Goal: Information Seeking & Learning: Learn about a topic

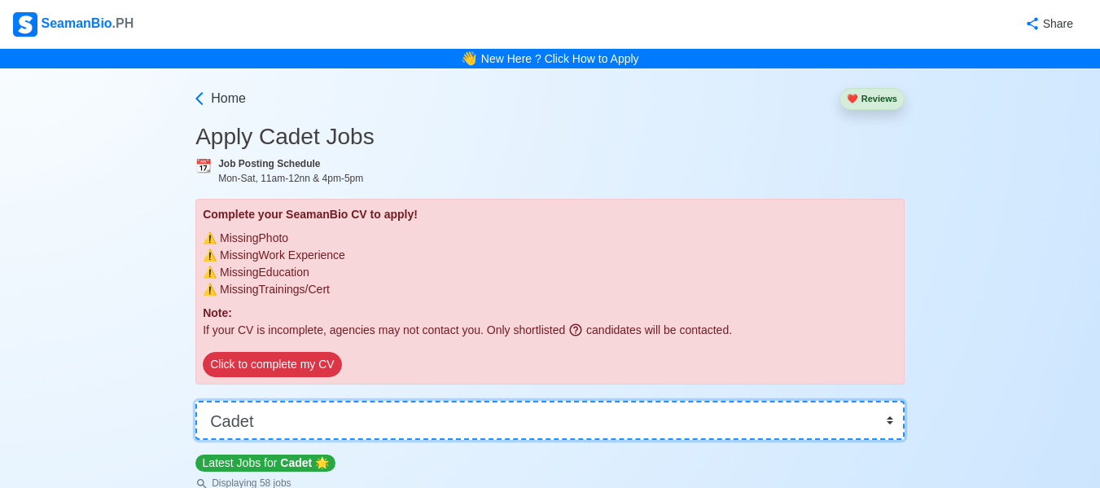
click at [341, 423] on select "👉 Select Rank or Position Master Chief Officer 2nd Officer 3rd Officer Junior O…" at bounding box center [549, 420] width 709 height 39
click at [195, 401] on select "👉 Select Rank or Position Master Chief Officer 2nd Officer 3rd Officer Junior O…" at bounding box center [549, 420] width 709 height 39
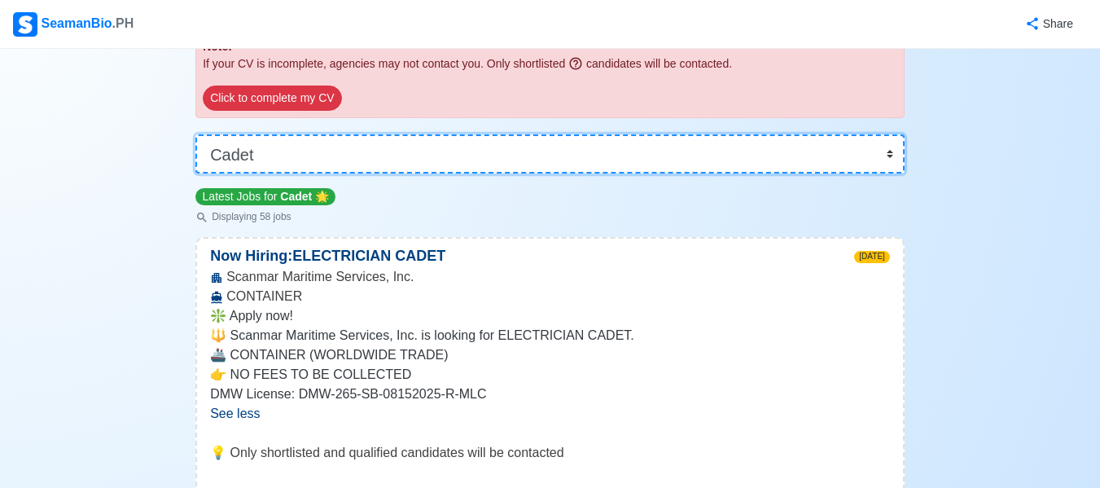
scroll to position [261, 0]
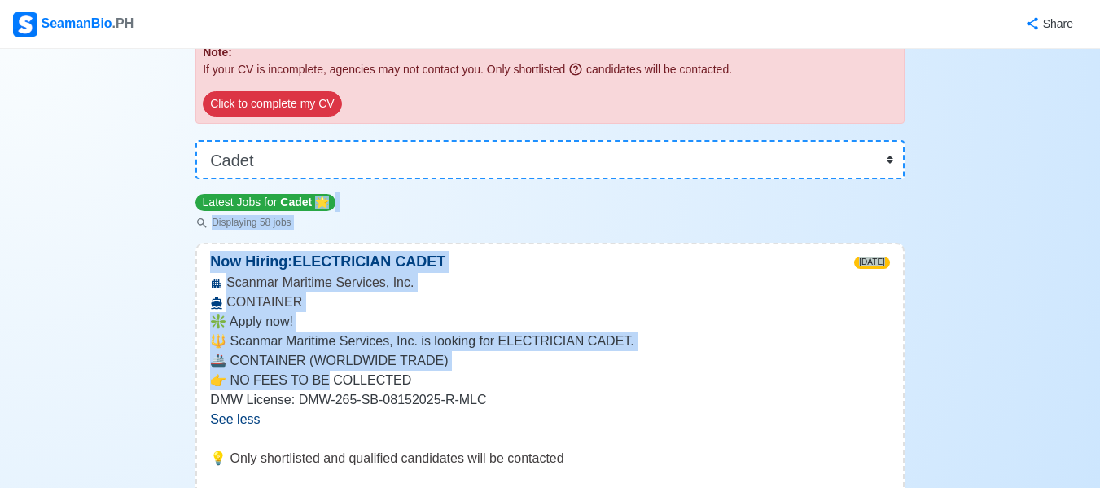
drag, startPoint x: 316, startPoint y: 389, endPoint x: 318, endPoint y: 195, distance: 194.6
click at [318, 195] on span "🌟" at bounding box center [322, 201] width 14 height 13
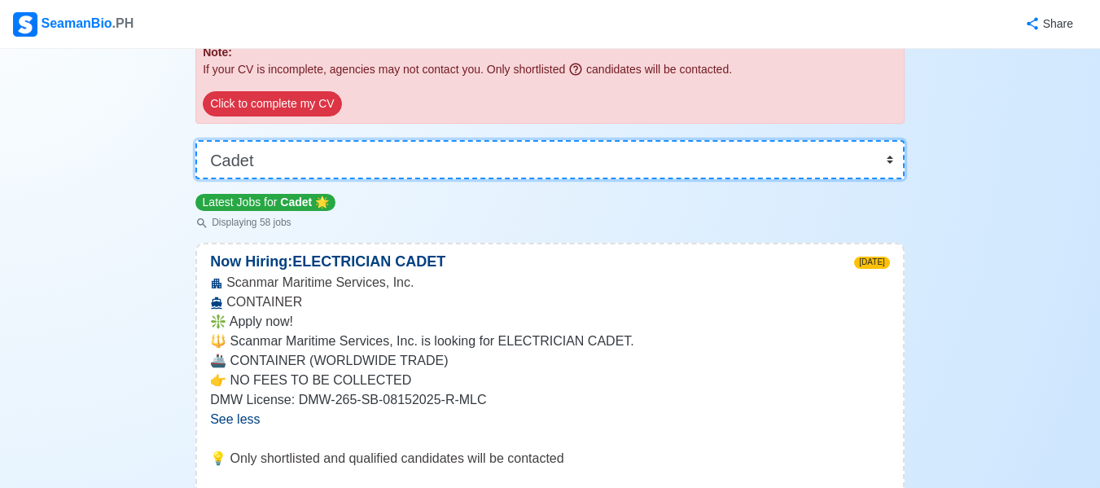
click at [342, 142] on select "👉 Select Rank or Position Master Chief Officer 2nd Officer 3rd Officer Junior O…" at bounding box center [549, 159] width 709 height 39
click at [195, 179] on select "👉 Select Rank or Position Master Chief Officer 2nd Officer 3rd Officer Junior O…" at bounding box center [549, 159] width 709 height 39
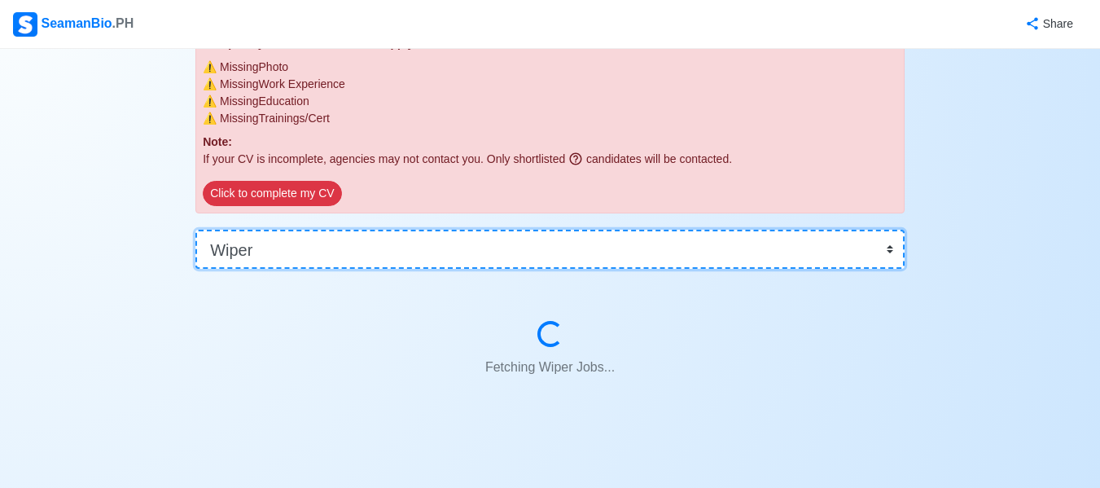
scroll to position [170, 0]
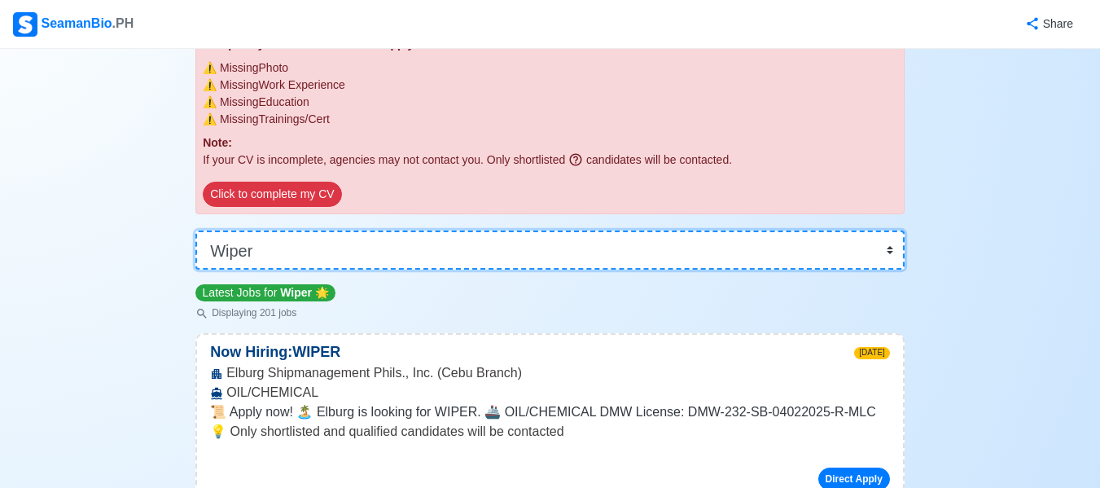
scroll to position [261, 0]
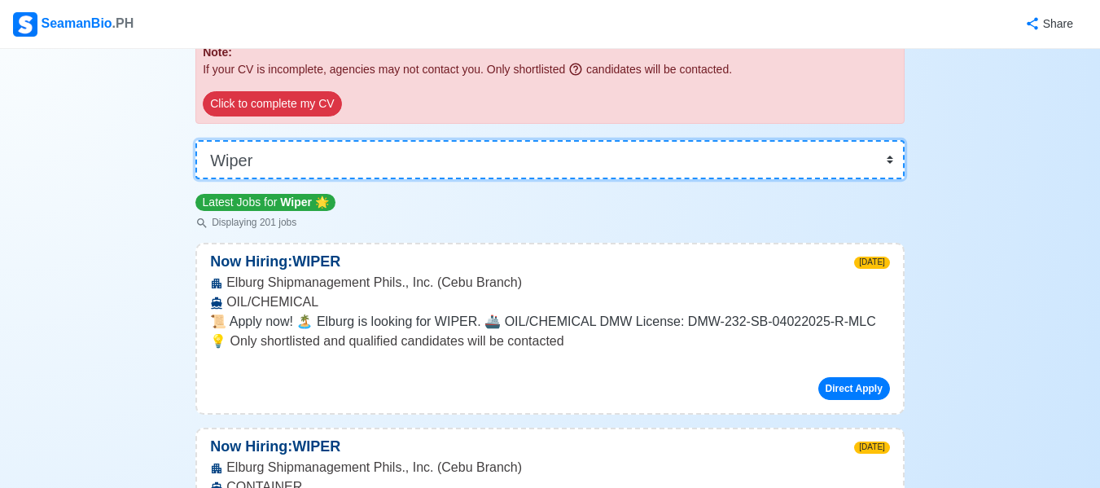
click at [341, 156] on select "👉 Select Rank or Position Master Chief Officer 2nd Officer 3rd Officer Junior O…" at bounding box center [549, 159] width 709 height 39
click at [195, 179] on select "👉 Select Rank or Position Master Chief Officer 2nd Officer 3rd Officer Junior O…" at bounding box center [549, 159] width 709 height 39
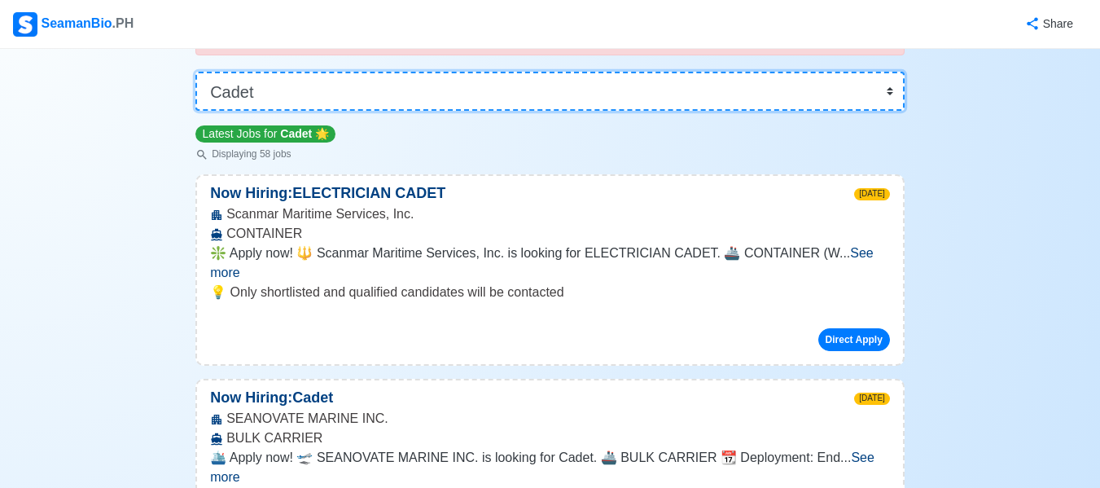
scroll to position [271, 0]
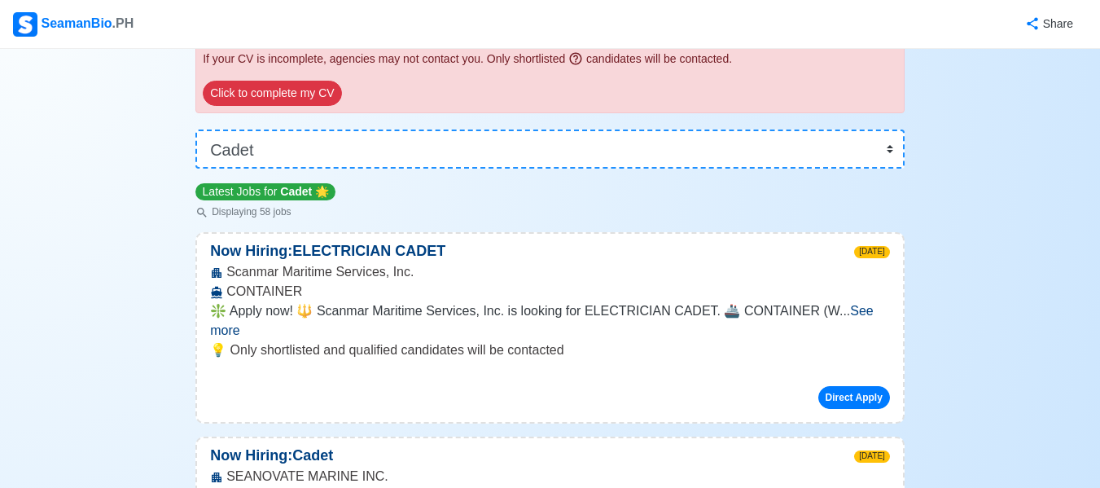
click at [496, 123] on div "👉 Select Rank or Position Master Chief Officer 2nd Officer 3rd Officer Junior O…" at bounding box center [549, 142] width 709 height 52
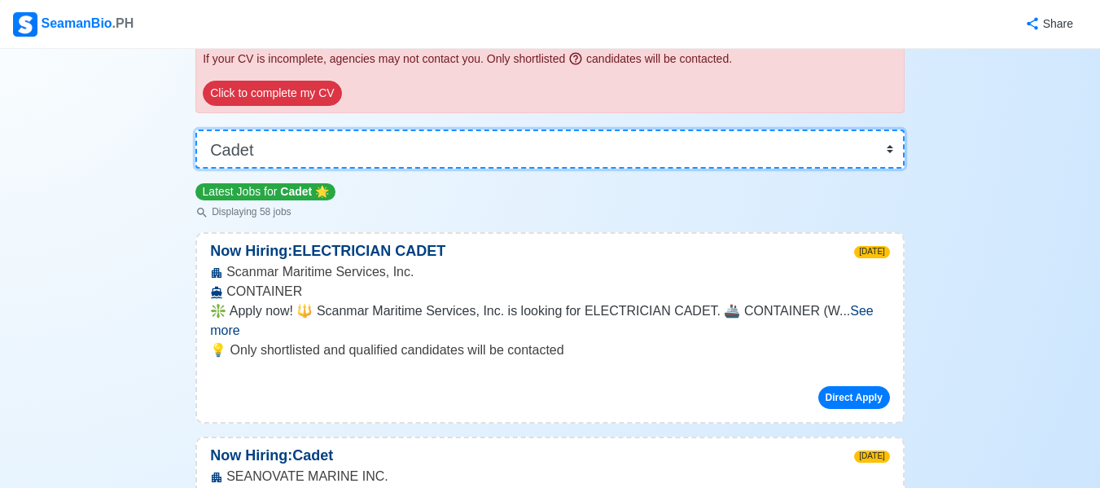
click at [487, 140] on select "👉 Select Rank or Position Master Chief Officer 2nd Officer 3rd Officer Junior O…" at bounding box center [549, 148] width 709 height 39
click at [195, 169] on select "👉 Select Rank or Position Master Chief Officer 2nd Officer 3rd Officer Junior O…" at bounding box center [549, 148] width 709 height 39
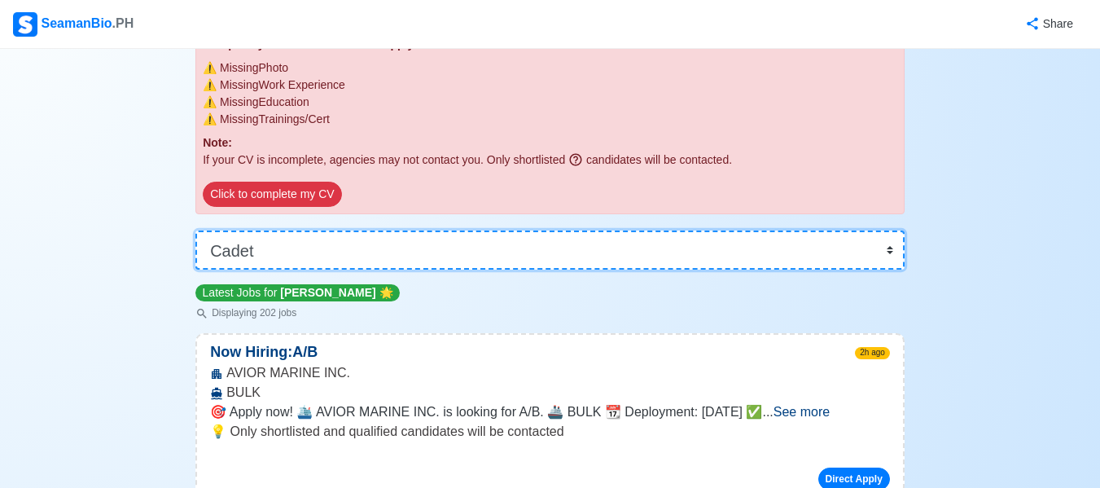
scroll to position [271, 0]
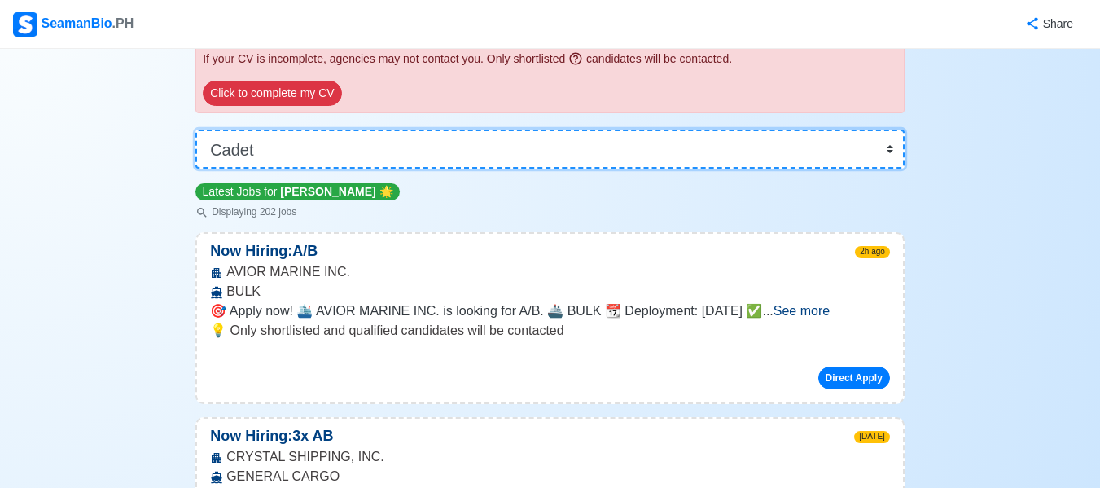
click at [379, 152] on select "👉 Select Rank or Position Master Chief Officer 2nd Officer 3rd Officer Junior O…" at bounding box center [549, 148] width 709 height 39
select select "Cadet"
click at [195, 169] on select "👉 Select Rank or Position Master Chief Officer 2nd Officer 3rd Officer Junior O…" at bounding box center [549, 148] width 709 height 39
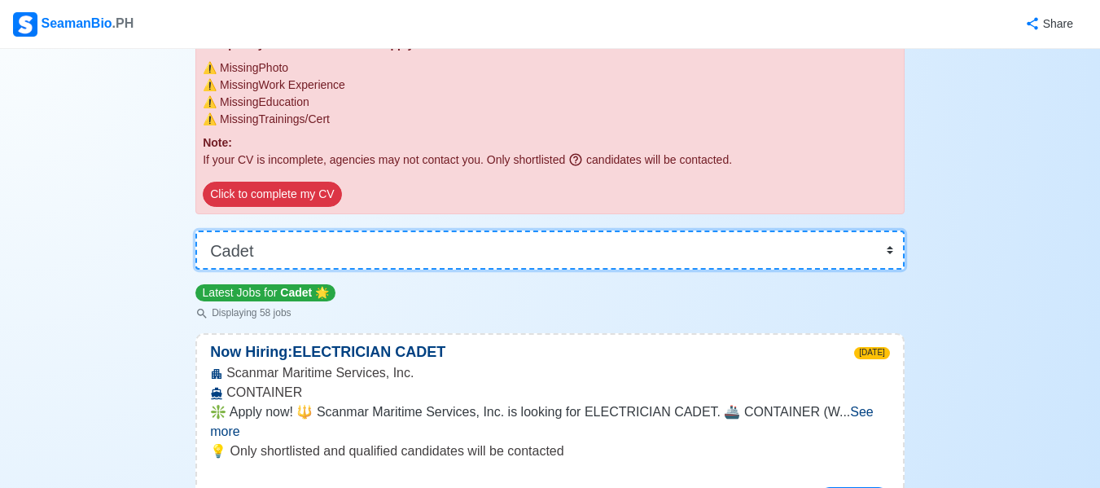
scroll to position [271, 0]
